Goal: Find specific page/section: Find specific page/section

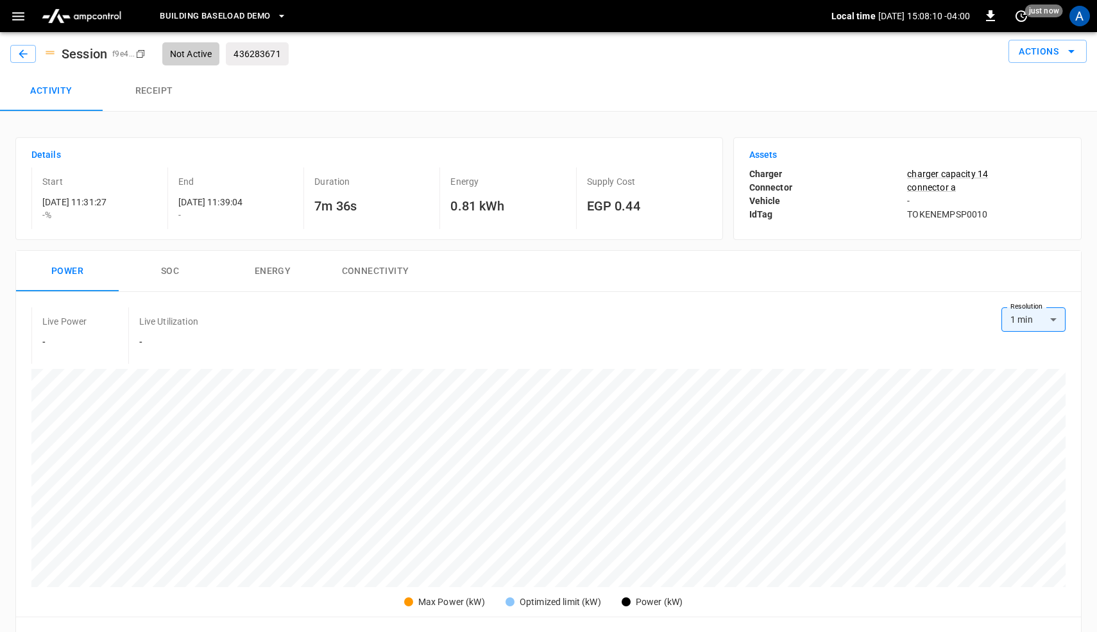
scroll to position [87, 0]
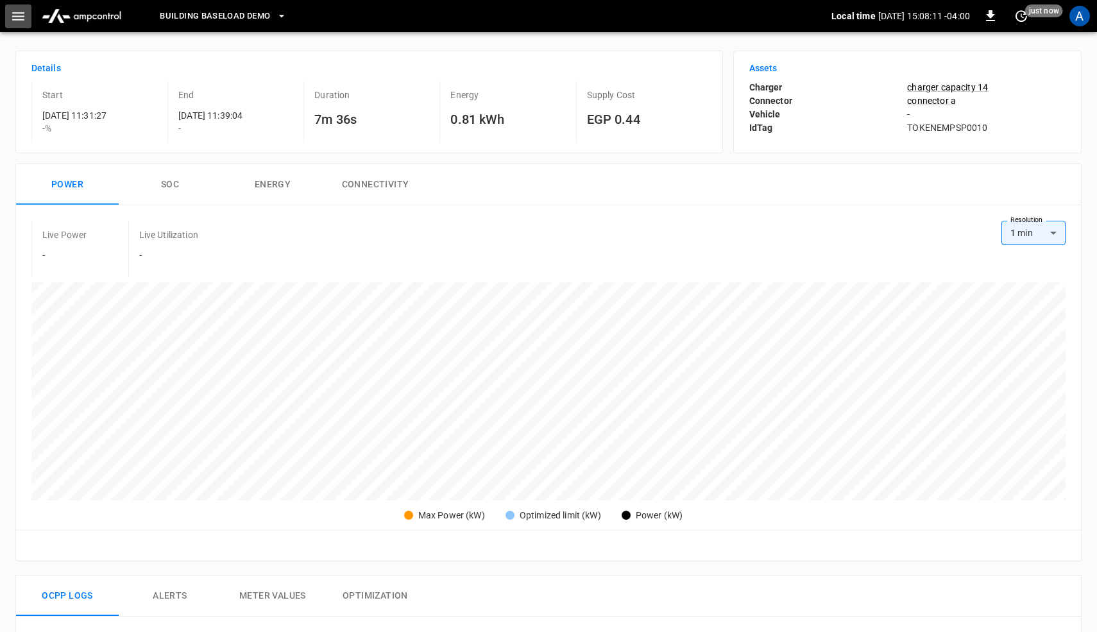
click at [10, 17] on icon "button" at bounding box center [18, 16] width 16 height 16
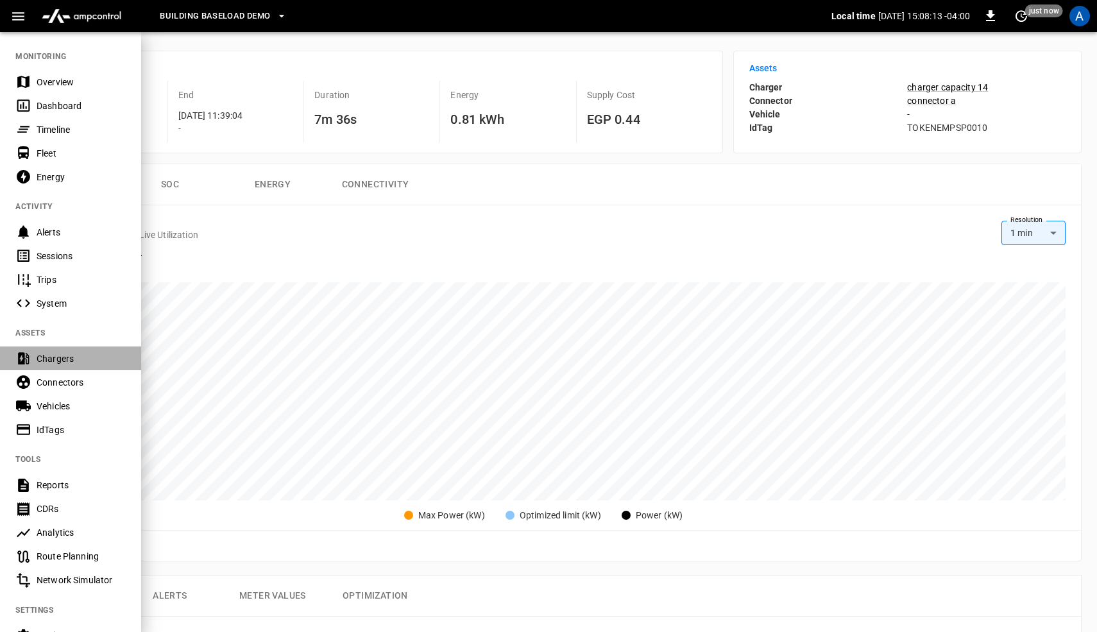
click at [75, 357] on div "Chargers" at bounding box center [81, 358] width 89 height 13
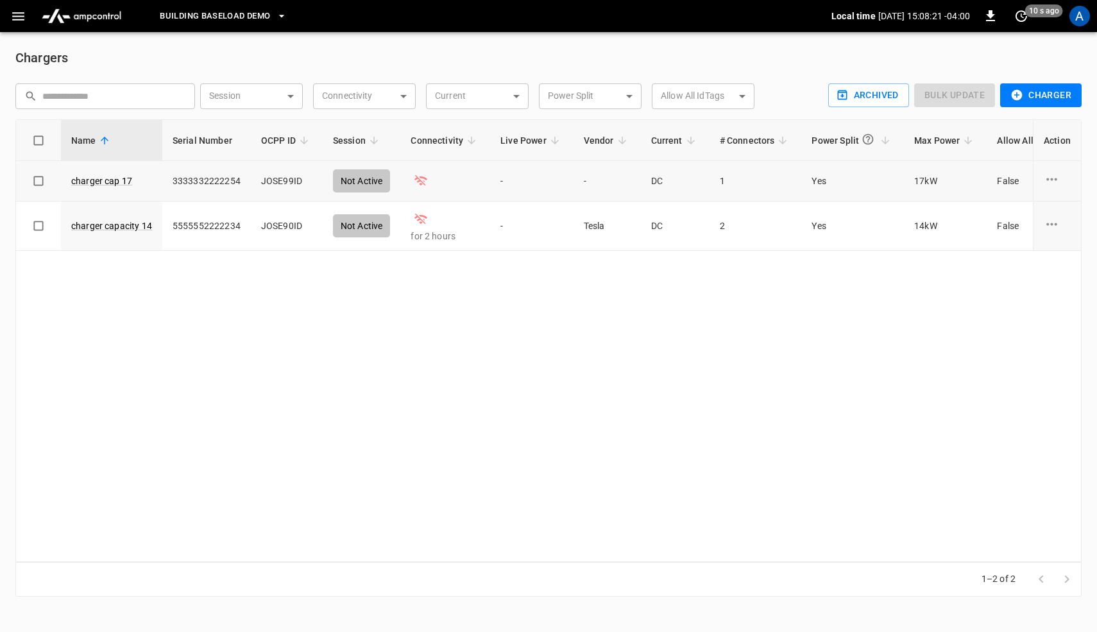
click at [276, 181] on td "JOSE99ID" at bounding box center [287, 181] width 72 height 40
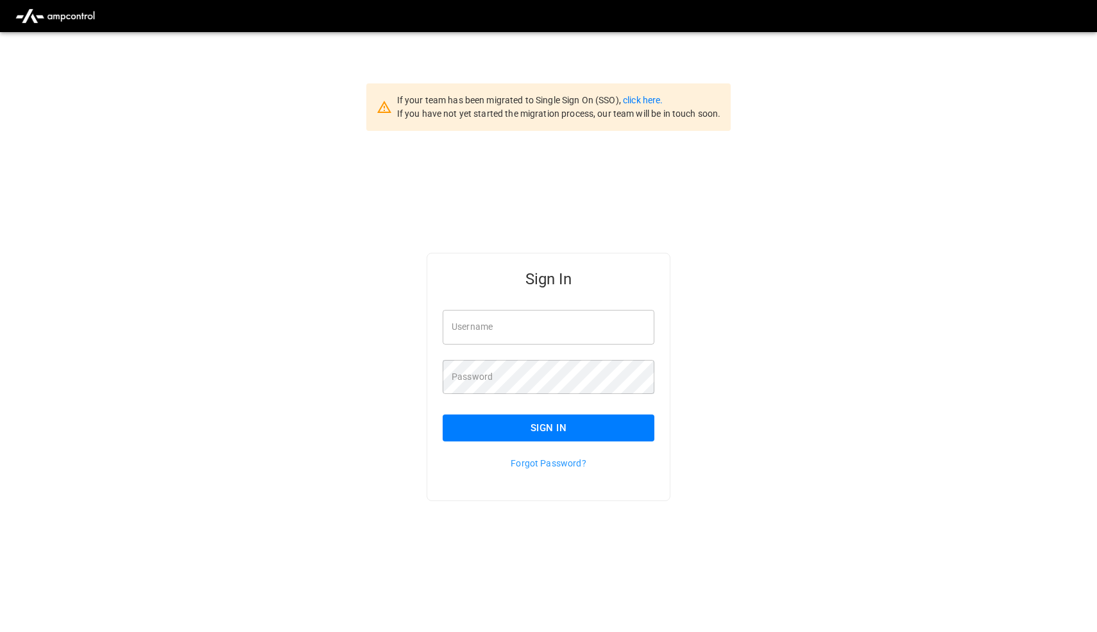
click at [541, 332] on input "Username" at bounding box center [549, 327] width 212 height 34
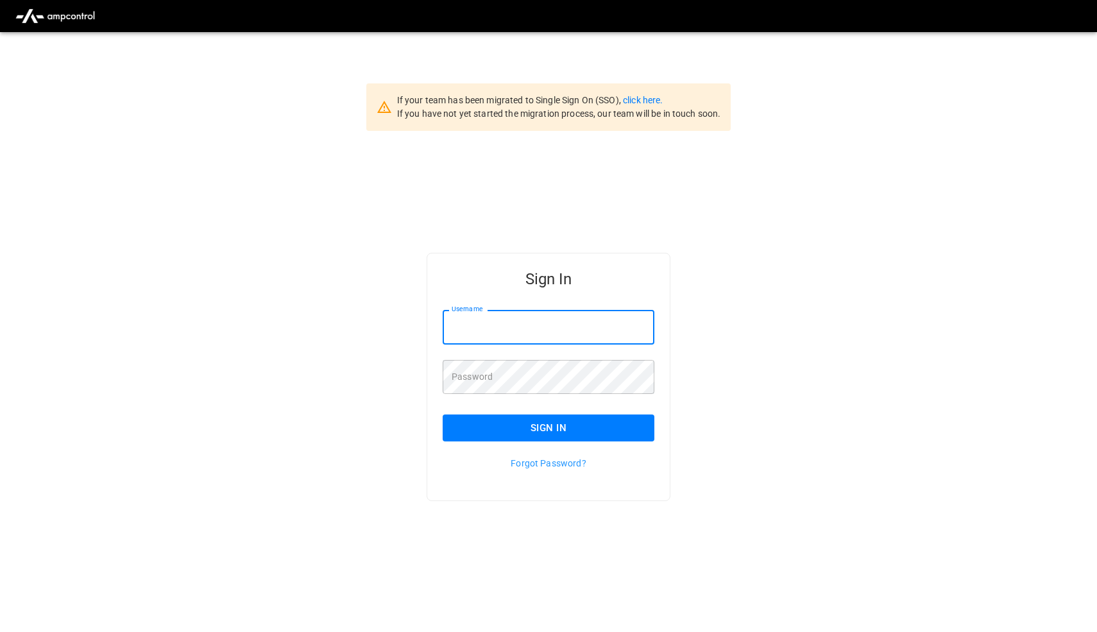
click at [541, 327] on input "Username" at bounding box center [549, 327] width 212 height 34
type input "**********"
